Goal: Transaction & Acquisition: Subscribe to service/newsletter

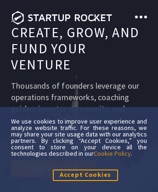
scroll to position [3312, 0]
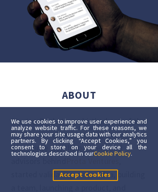
click at [113, 153] on link "Cookie Policy" at bounding box center [112, 154] width 37 height 8
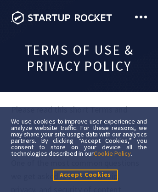
scroll to position [8241, 0]
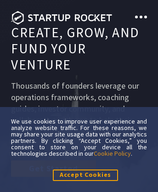
scroll to position [6135, 0]
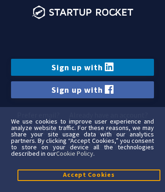
click at [82, 90] on link "Sign up with" at bounding box center [82, 89] width 143 height 17
